Goal: Task Accomplishment & Management: Manage account settings

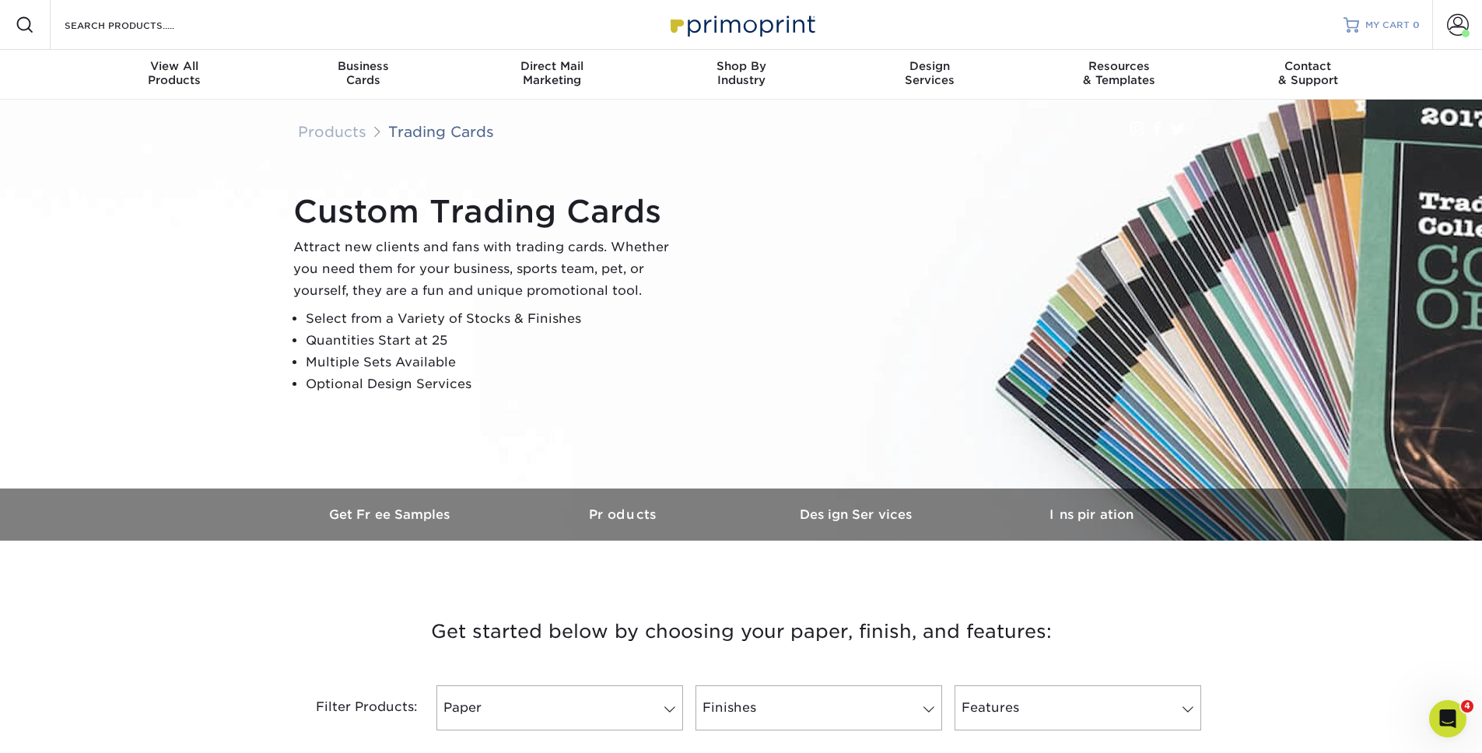
click at [1392, 22] on span "MY CART" at bounding box center [1387, 25] width 44 height 13
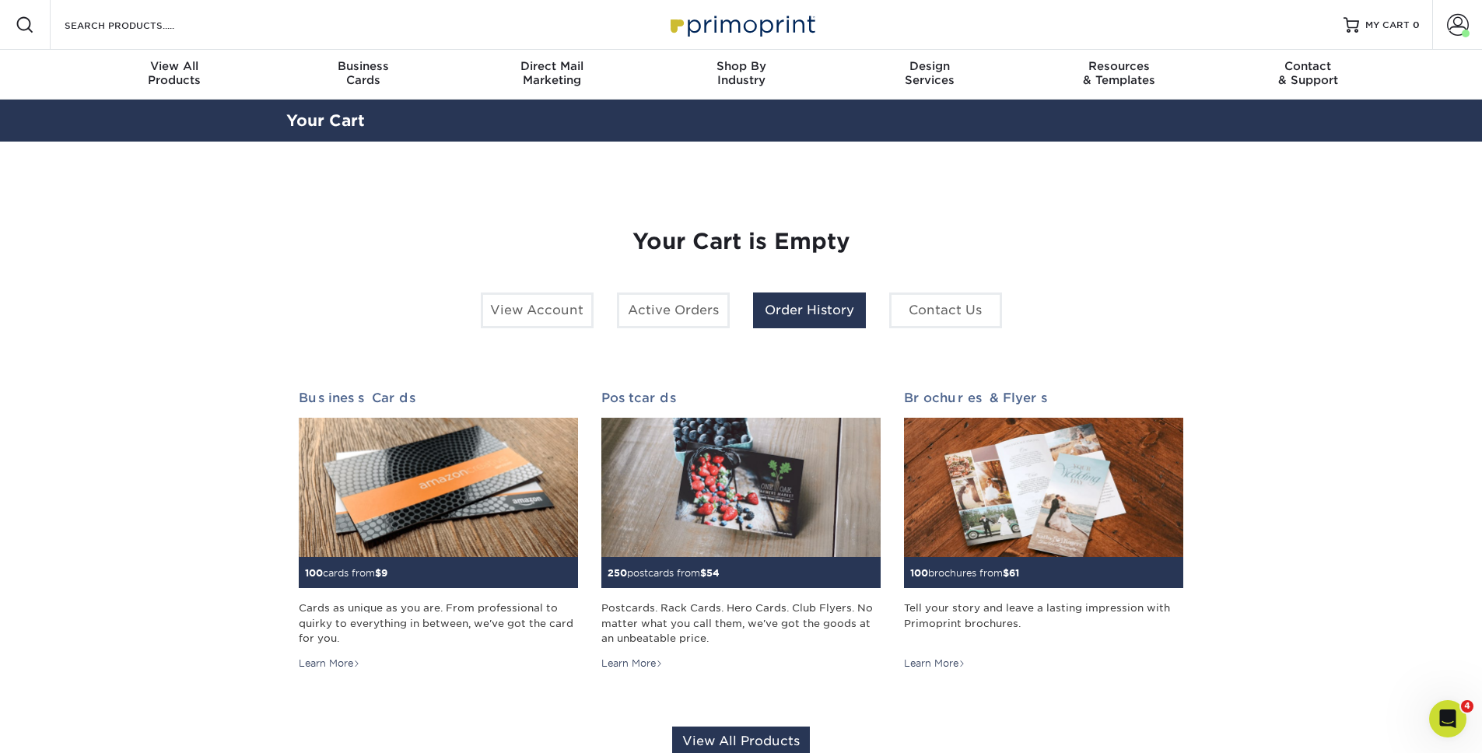
click at [769, 299] on link "Order History" at bounding box center [809, 310] width 113 height 36
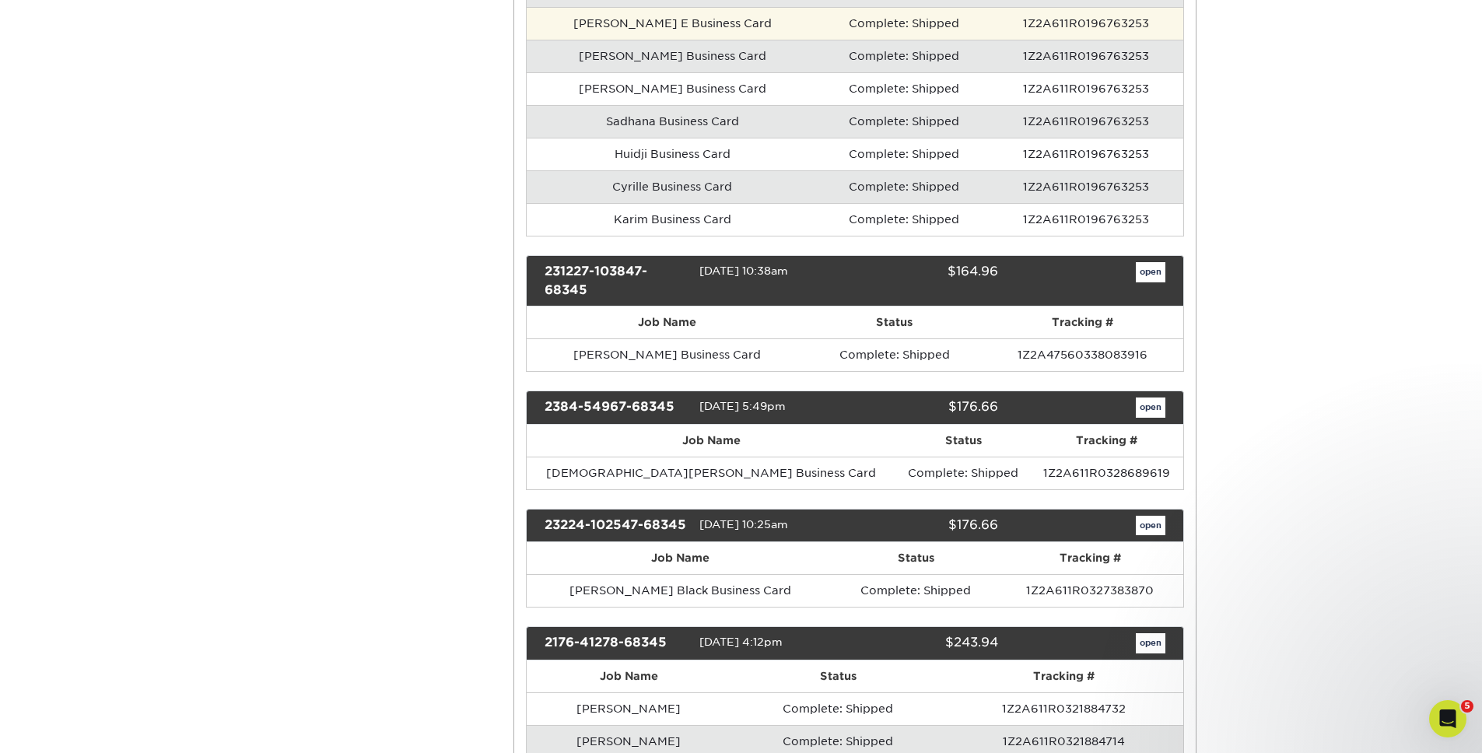
scroll to position [786, 0]
